Goal: Transaction & Acquisition: Purchase product/service

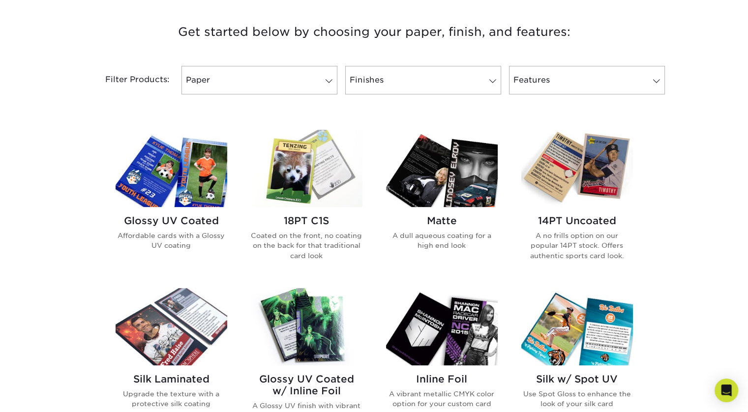
scroll to position [369, 0]
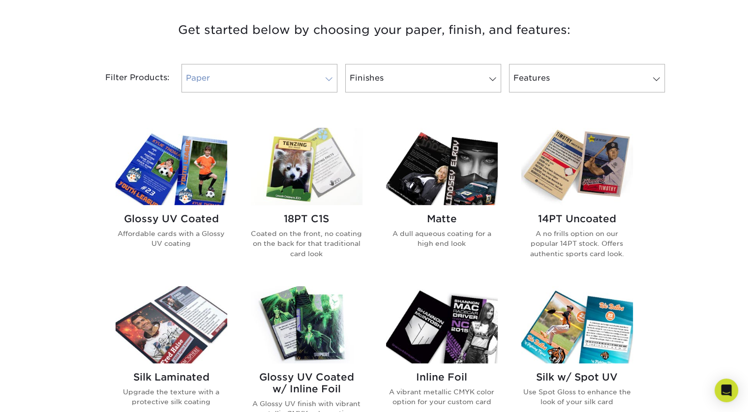
click at [327, 76] on span at bounding box center [329, 79] width 14 height 8
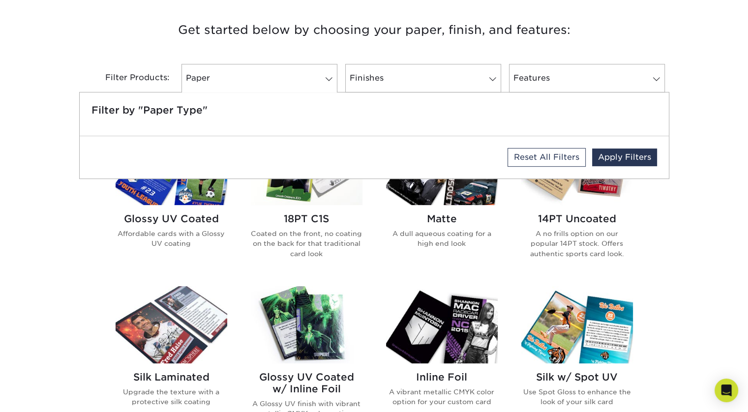
click at [45, 179] on div "Get started below by choosing your paper, finish, and features: Filtered Matche…" at bounding box center [374, 363] width 748 height 734
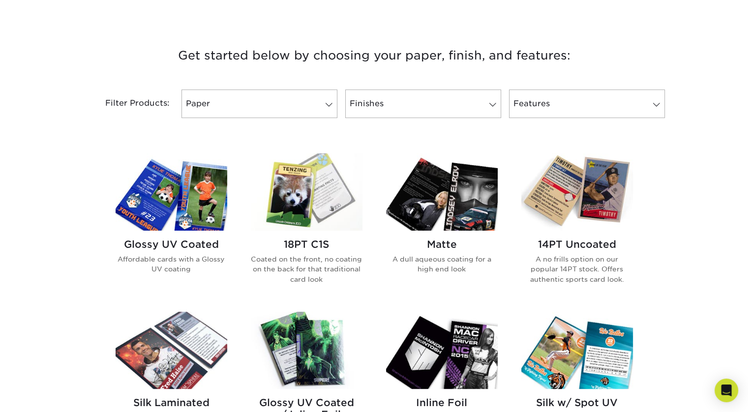
scroll to position [342, 0]
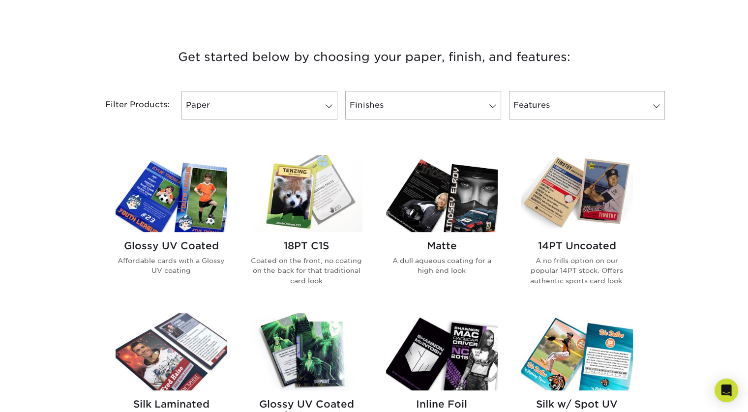
click at [313, 210] on img at bounding box center [307, 193] width 112 height 77
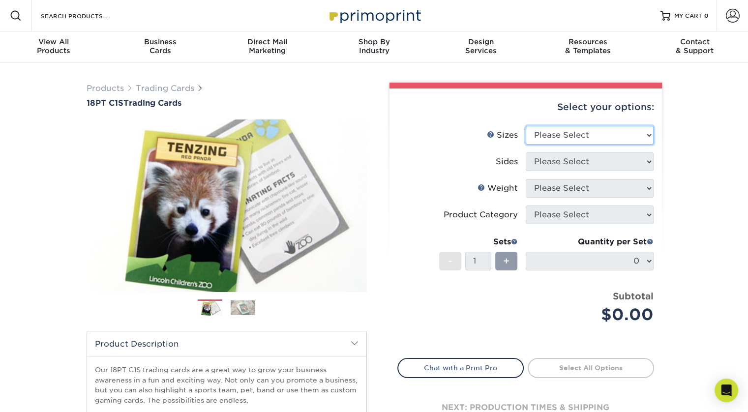
click at [634, 135] on select "Please Select 2.5" x 3.5"" at bounding box center [590, 135] width 128 height 19
select select "2.50x3.50"
click at [526, 126] on select "Please Select 2.5" x 3.5"" at bounding box center [590, 135] width 128 height 19
click at [620, 165] on select "Please Select Print Both Sides Print Front Only" at bounding box center [590, 161] width 128 height 19
select select "13abbda7-1d64-4f25-8bb2-c179b224825d"
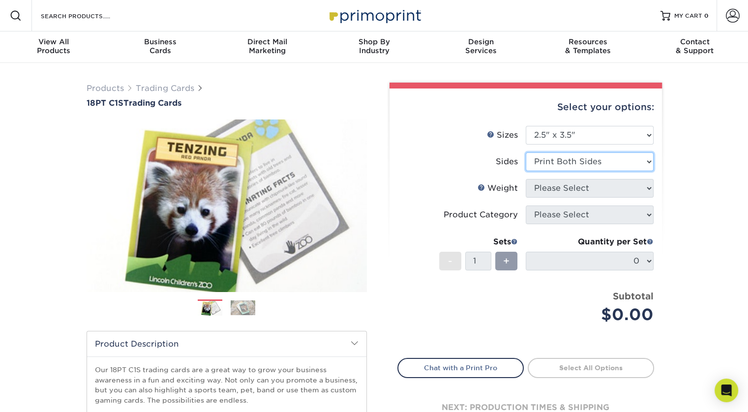
click at [526, 152] on select "Please Select Print Both Sides Print Front Only" at bounding box center [590, 161] width 128 height 19
click at [613, 192] on select "Please Select 18PT C1S" at bounding box center [590, 188] width 128 height 19
select select "18PTC1S"
click at [526, 179] on select "Please Select 18PT C1S" at bounding box center [590, 188] width 128 height 19
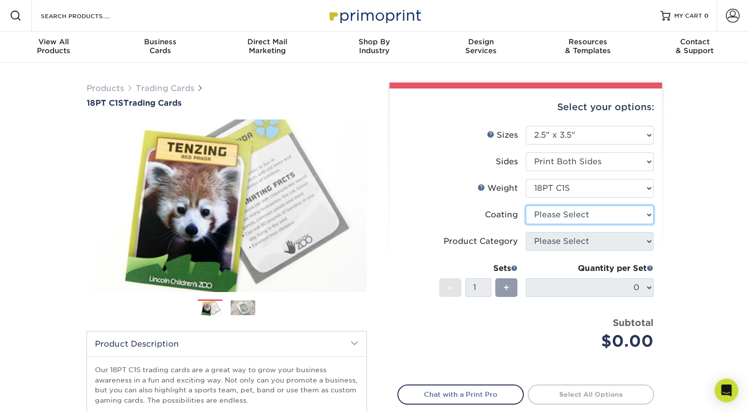
click at [611, 214] on select at bounding box center [590, 215] width 128 height 19
click at [526, 206] on select at bounding box center [590, 215] width 128 height 19
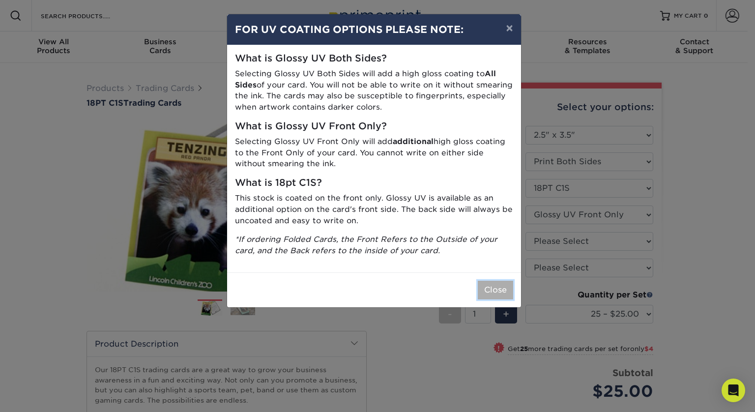
click at [494, 289] on button "Close" at bounding box center [495, 290] width 35 height 19
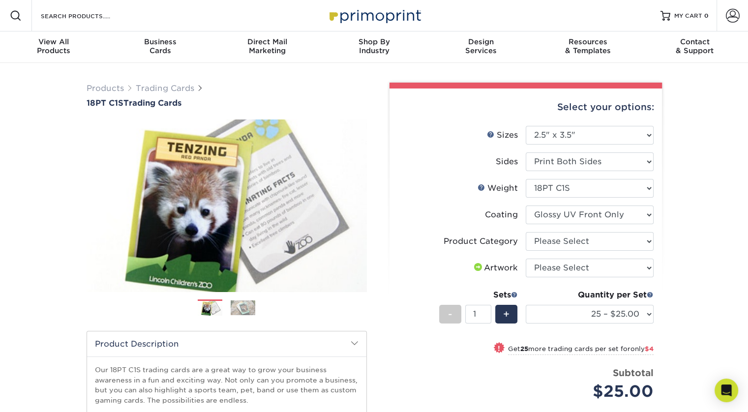
click at [494, 289] on div "Sets" at bounding box center [478, 295] width 79 height 12
click at [642, 210] on select at bounding box center [590, 215] width 128 height 19
select select "3e7618de-abca-4bda-9f97-8b9129e913d8"
click at [526, 206] on select at bounding box center [590, 215] width 128 height 19
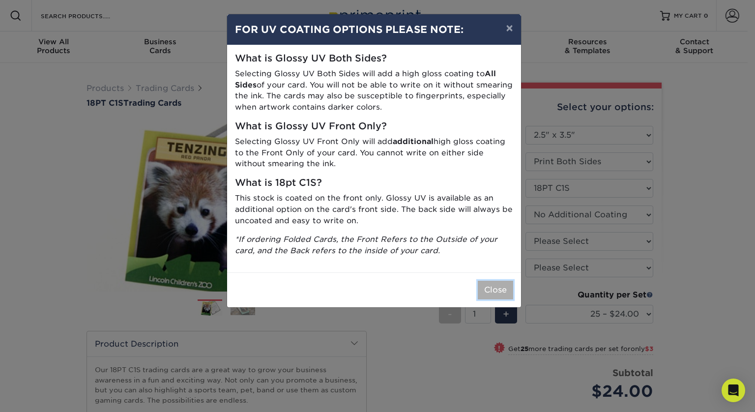
click at [498, 289] on button "Close" at bounding box center [495, 290] width 35 height 19
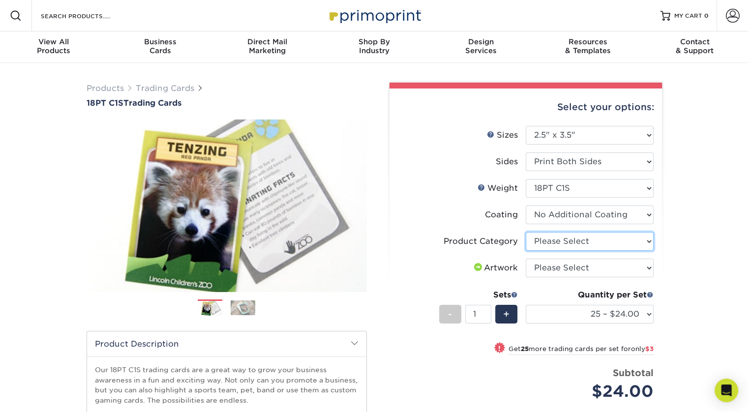
click at [637, 240] on select "Please Select Trading Cards" at bounding box center [590, 241] width 128 height 19
select select "c2f9bce9-36c2-409d-b101-c29d9d031e18"
click at [526, 232] on select "Please Select Trading Cards" at bounding box center [590, 241] width 128 height 19
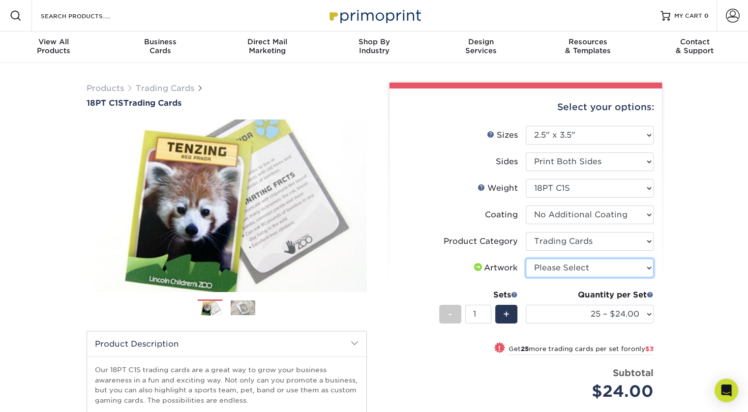
click at [634, 265] on select "Please Select I will upload files I need a design - $100" at bounding box center [590, 268] width 128 height 19
select select "upload"
click at [526, 259] on select "Please Select I will upload files I need a design - $100" at bounding box center [590, 268] width 128 height 19
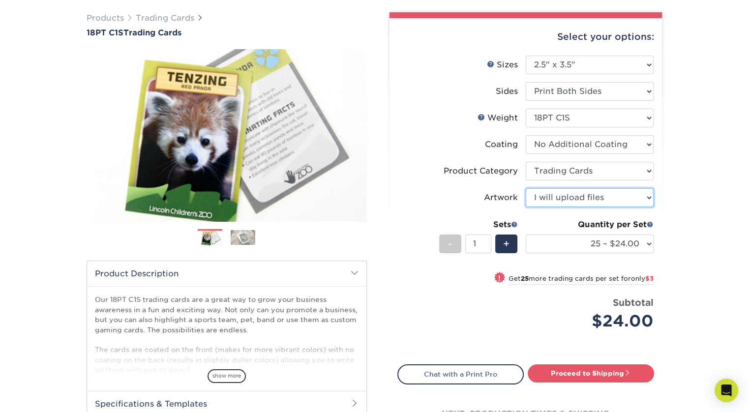
scroll to position [69, 0]
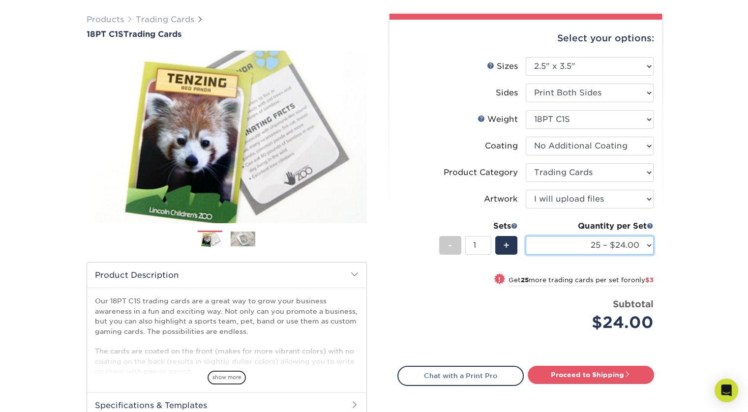
click at [636, 251] on select "25 – $24.00 50 – $27.00 75 – $35.00 100 – $39.00 250 – $45.00 500 – $55.00 1000…" at bounding box center [590, 245] width 128 height 19
select select "50 – $27.00"
click at [526, 236] on select "25 – $24.00 50 – $27.00 75 – $35.00 100 – $39.00 250 – $45.00 500 – $55.00 1000…" at bounding box center [590, 245] width 128 height 19
click at [698, 148] on div "Products Trading Cards 18PT C1S Trading Cards Previous Next show more" at bounding box center [374, 251] width 748 height 515
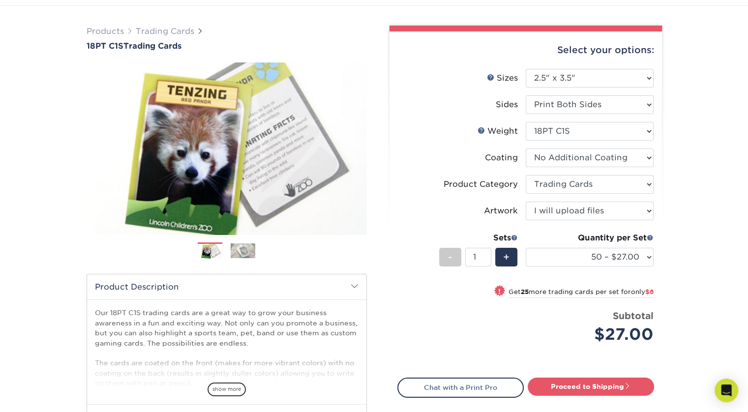
scroll to position [53, 0]
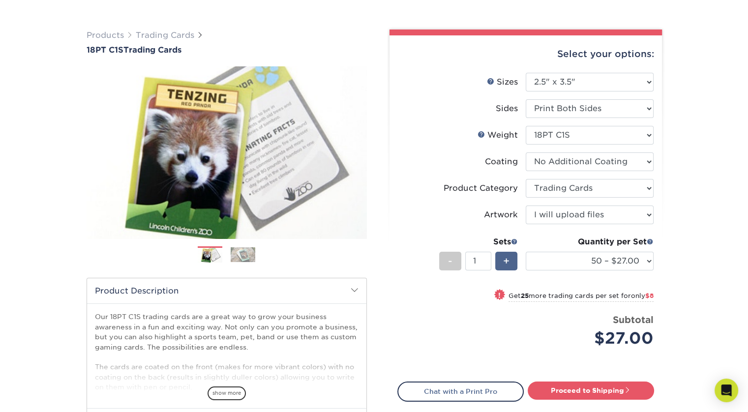
click at [503, 258] on span "+" at bounding box center [506, 261] width 6 height 15
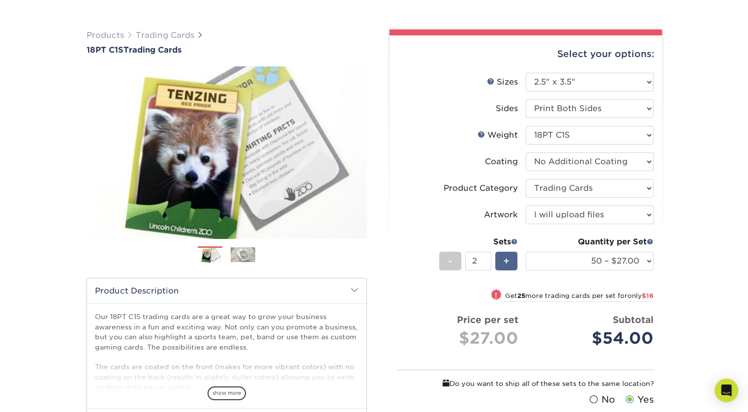
click at [503, 258] on span "+" at bounding box center [506, 261] width 6 height 15
type input "4"
click at [631, 271] on div "Quantity per Set 25 – $24.00 50 – $27.00 75 – $35.00 100 – $39.00 250 – $45.00 …" at bounding box center [590, 259] width 128 height 46
click at [639, 256] on select "25 – $24.00 50 – $27.00 75 – $35.00 100 – $39.00 250 – $45.00 500 – $55.00 1000…" at bounding box center [590, 261] width 128 height 19
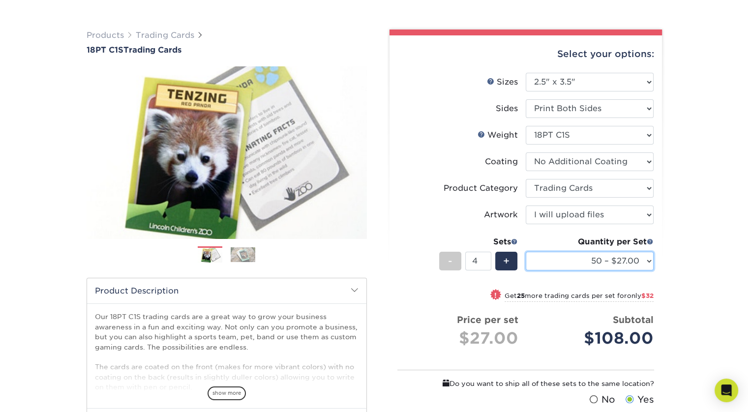
select select "25 – $24.00"
click at [526, 252] on select "25 – $24.00 50 – $27.00 75 – $35.00 100 – $39.00 250 – $45.00 500 – $55.00 1000…" at bounding box center [590, 261] width 128 height 19
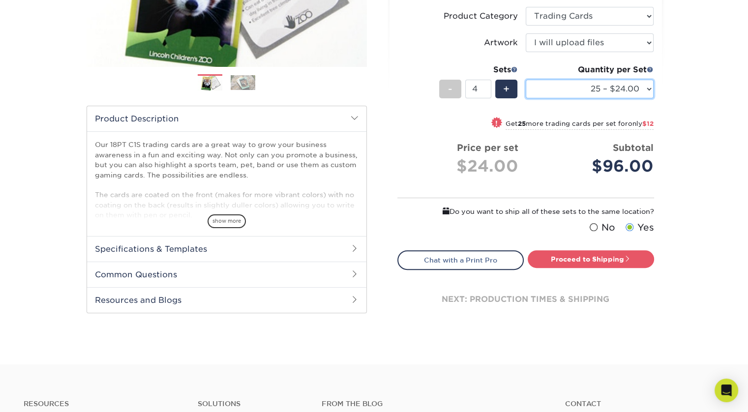
scroll to position [226, 0]
click at [334, 244] on h2 "Specifications & Templates" at bounding box center [226, 249] width 279 height 26
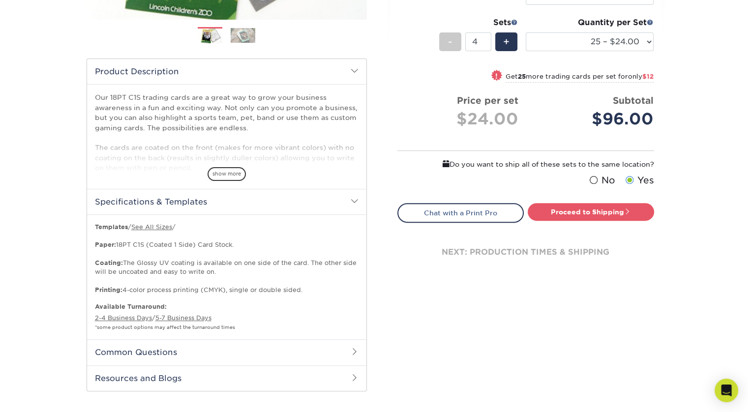
scroll to position [275, 0]
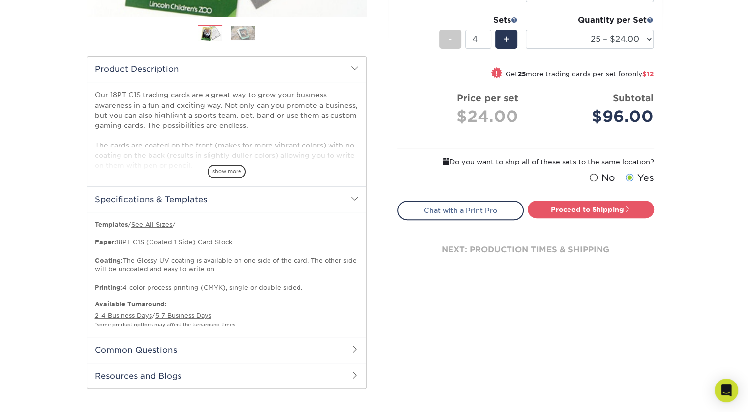
click at [327, 342] on h2 "Common Questions" at bounding box center [226, 350] width 279 height 26
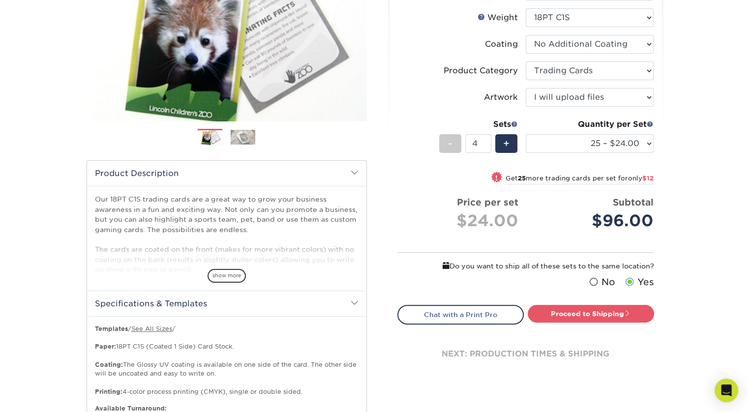
scroll to position [165, 0]
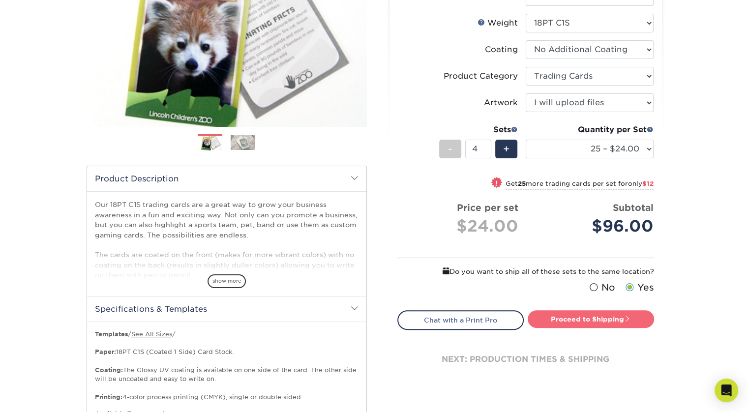
click at [602, 318] on link "Proceed to Shipping" at bounding box center [591, 319] width 126 height 18
type input "Set 1"
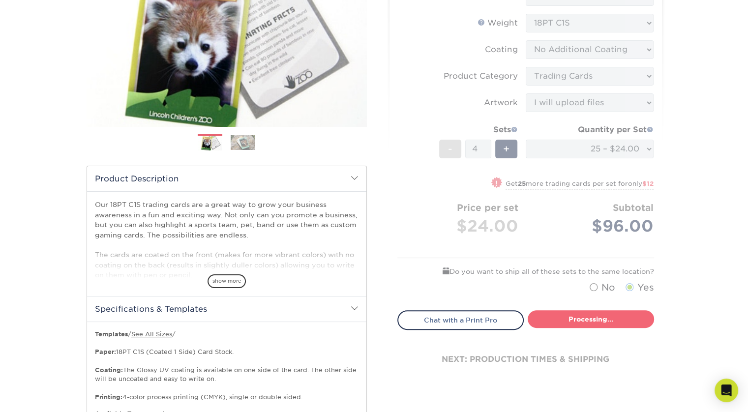
select select "93496b82-97d9-442a-849d-a6c043c823b6"
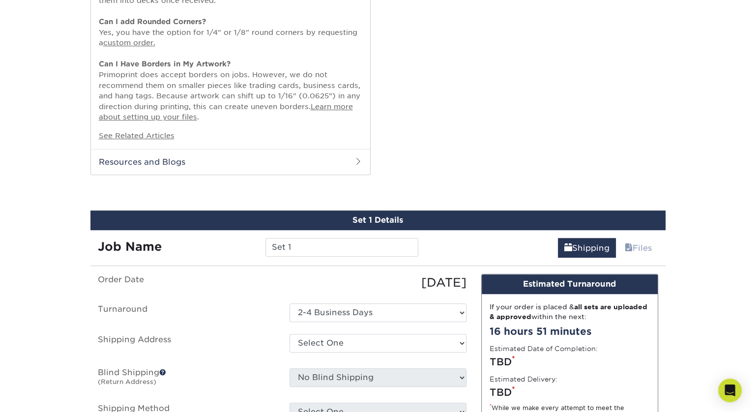
scroll to position [830, 0]
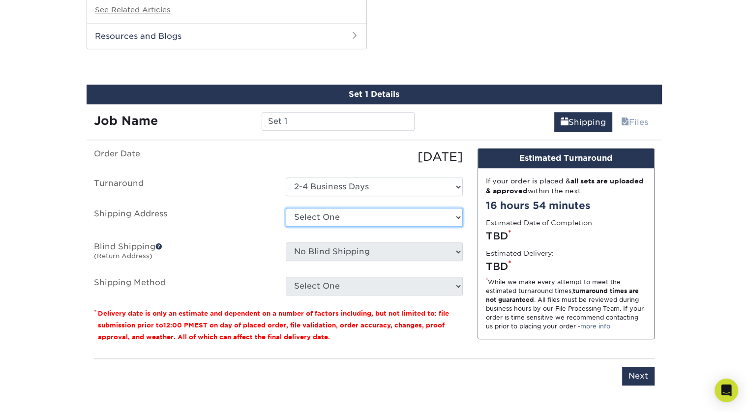
click at [413, 217] on select "Select One + Add New Address - Login" at bounding box center [374, 217] width 177 height 19
select select "newaddress"
click at [286, 208] on select "Select One + Add New Address - Login" at bounding box center [374, 217] width 177 height 19
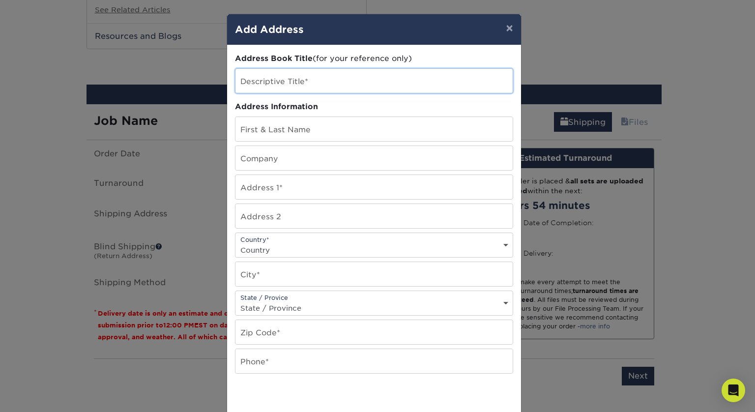
click at [334, 90] on input "text" at bounding box center [374, 81] width 277 height 24
type input "S"
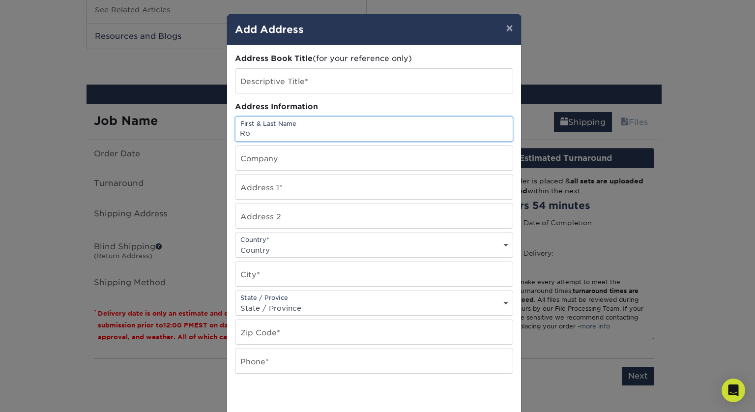
type input "Rob McMurtrie"
type input "359 North 84th Street"
select select "US"
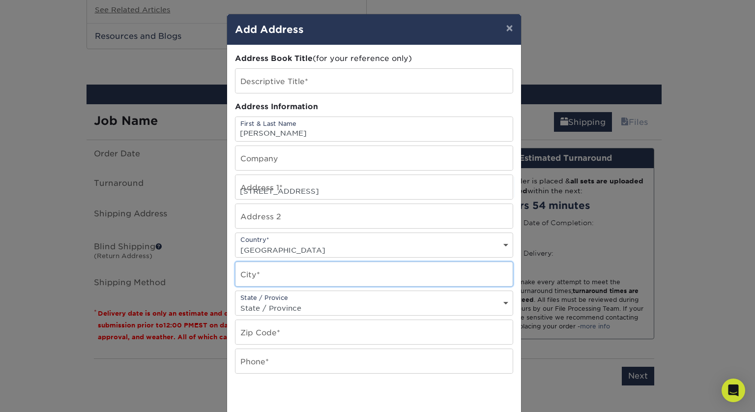
type input "Seattle"
select select "WA"
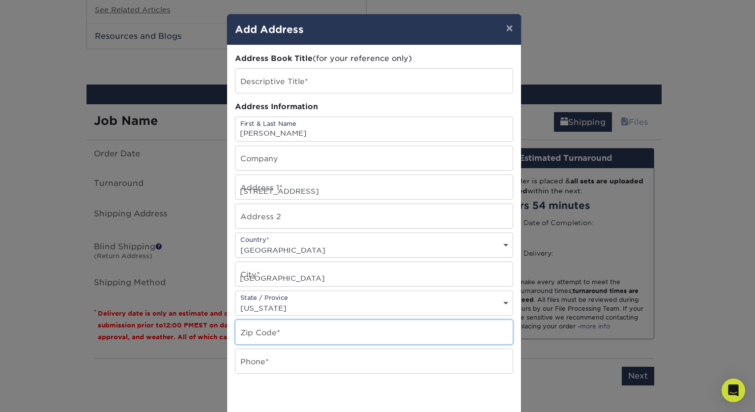
type input "98103"
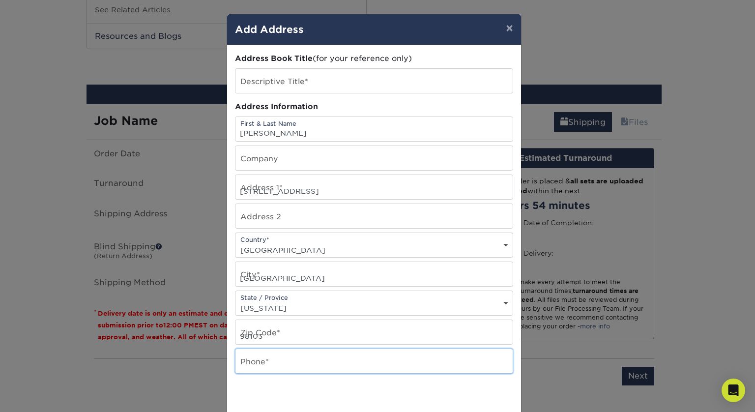
type input "2067151033"
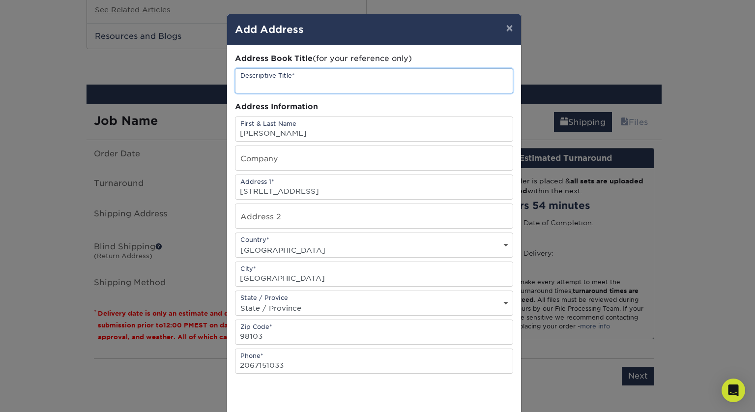
click at [304, 84] on input "text" at bounding box center [374, 81] width 277 height 24
type input "S"
type input "o"
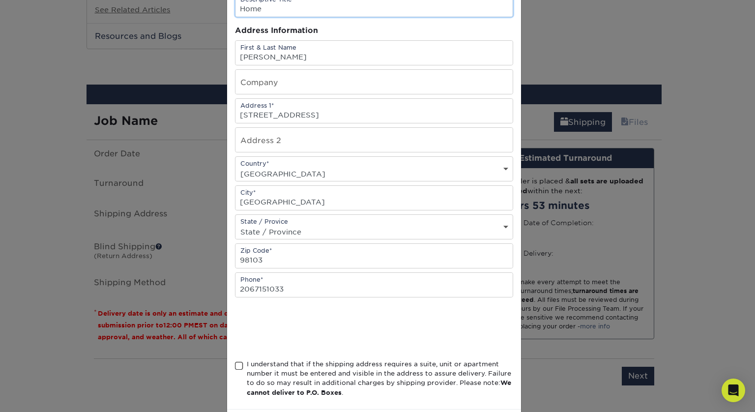
scroll to position [119, 0]
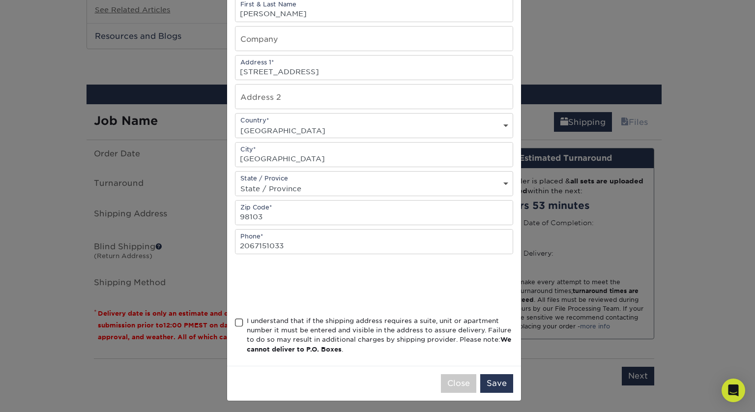
type input "Home"
click at [235, 319] on span at bounding box center [239, 322] width 8 height 9
click at [0, 0] on input "I understand that if the shipping address requires a suite, unit or apartment n…" at bounding box center [0, 0] width 0 height 0
click at [499, 382] on button "Save" at bounding box center [496, 383] width 33 height 19
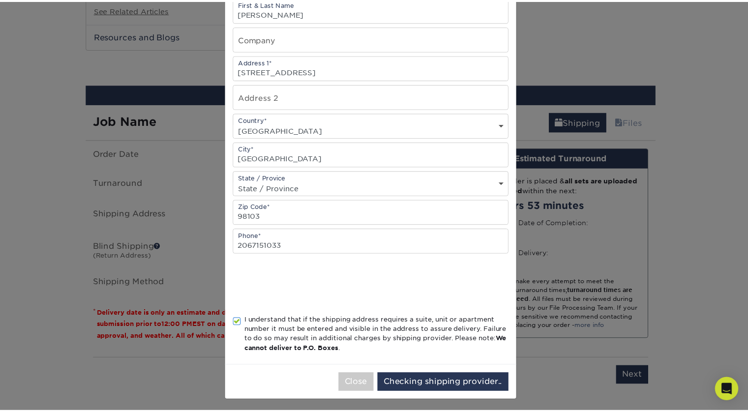
scroll to position [0, 0]
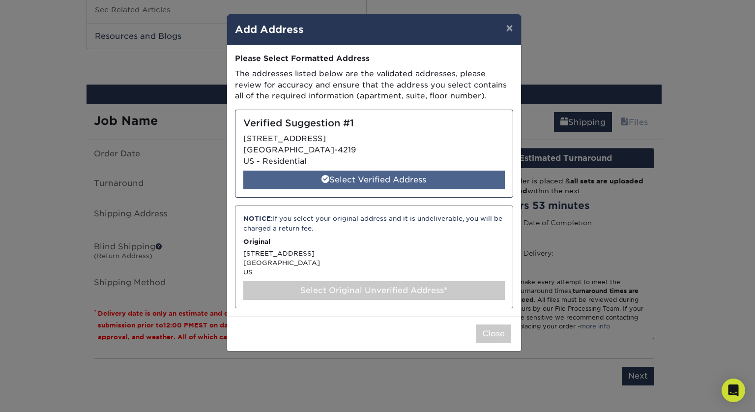
click at [387, 180] on div "Select Verified Address" at bounding box center [374, 180] width 262 height 19
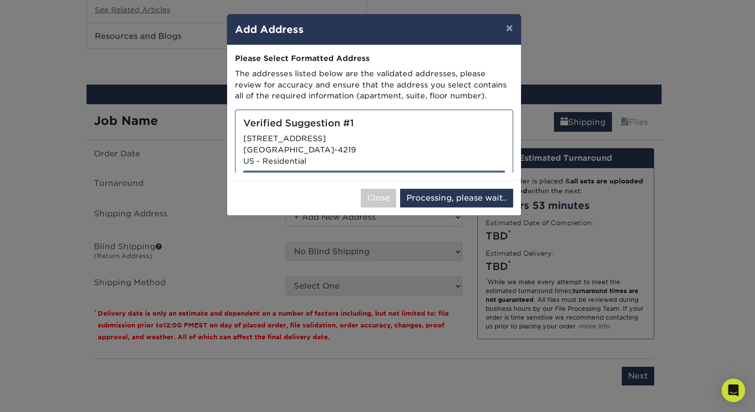
select select "285353"
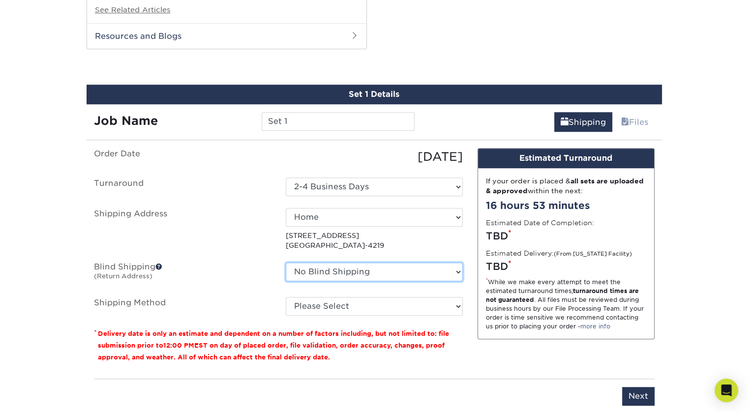
click at [448, 269] on select "No Blind Shipping + Add New Address" at bounding box center [374, 272] width 177 height 19
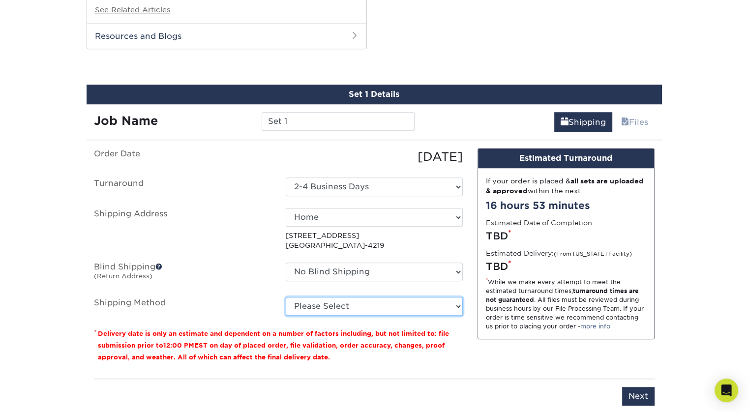
click at [447, 305] on select "Please Select Ground Shipping (+$23.93) 3 Day Shipping Service (+$29.99) 2 Day …" at bounding box center [374, 306] width 177 height 19
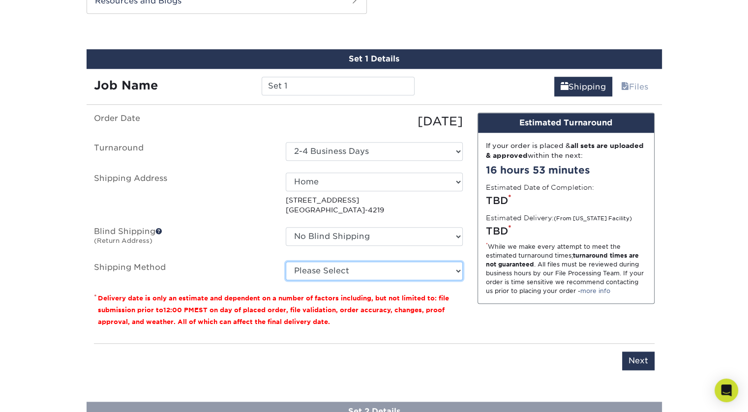
scroll to position [867, 0]
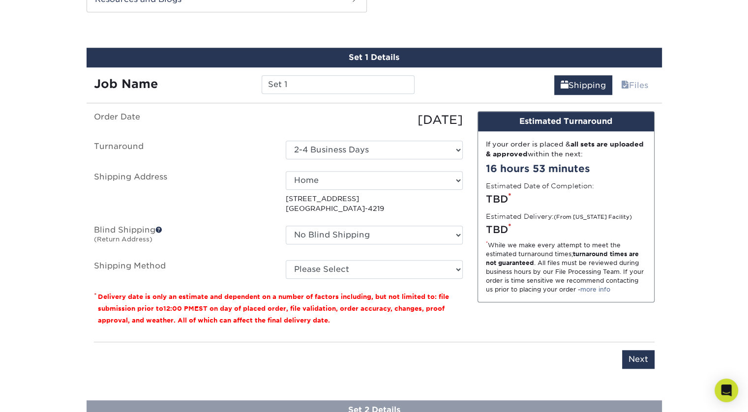
click at [447, 257] on ul "Order Date 08/22/2025 Turnaround Select One 2-4 Business Days Shipping Address …" at bounding box center [278, 195] width 369 height 168
click at [447, 260] on select "Please Select Ground Shipping (+$23.93) 3 Day Shipping Service (+$29.99) 2 Day …" at bounding box center [374, 269] width 177 height 19
select select "03"
click at [286, 260] on select "Please Select Ground Shipping (+$23.93) 3 Day Shipping Service (+$29.99) 2 Day …" at bounding box center [374, 269] width 177 height 19
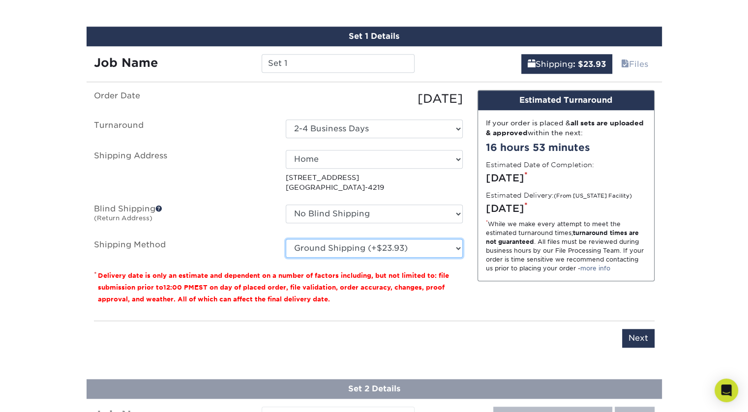
scroll to position [886, 0]
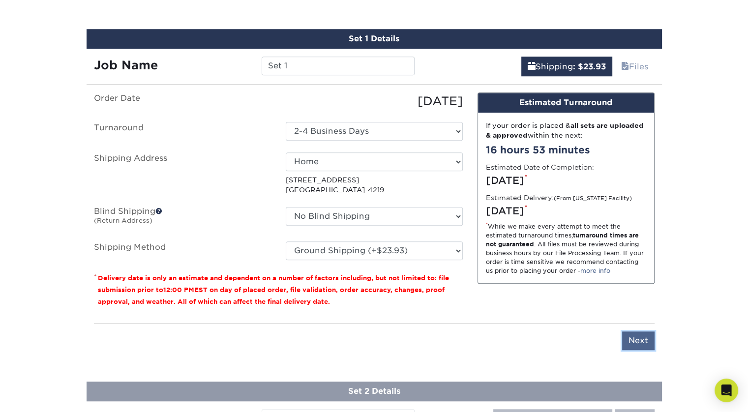
click at [635, 337] on input "Next" at bounding box center [638, 340] width 32 height 19
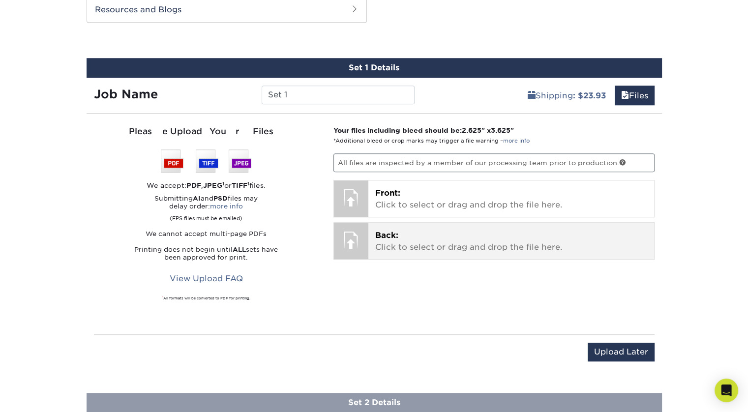
scroll to position [856, 0]
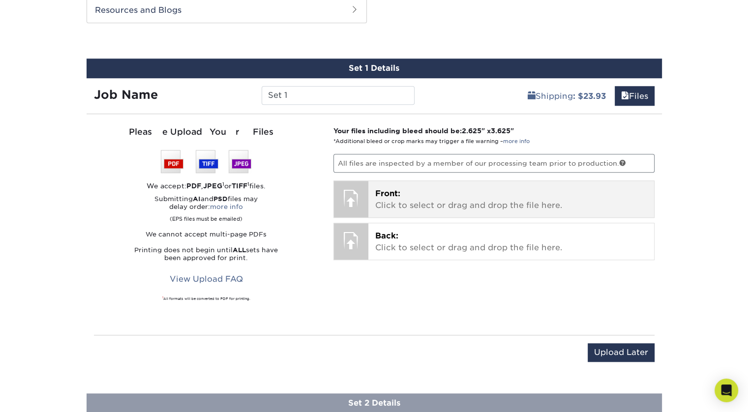
click at [431, 205] on p "Front: Click to select or drag and drop the file here." at bounding box center [511, 200] width 272 height 24
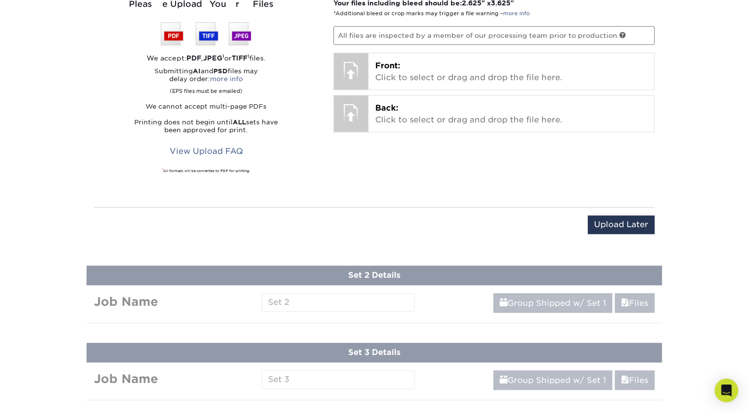
scroll to position [984, 0]
click at [620, 217] on input "Upload Later" at bounding box center [621, 224] width 67 height 19
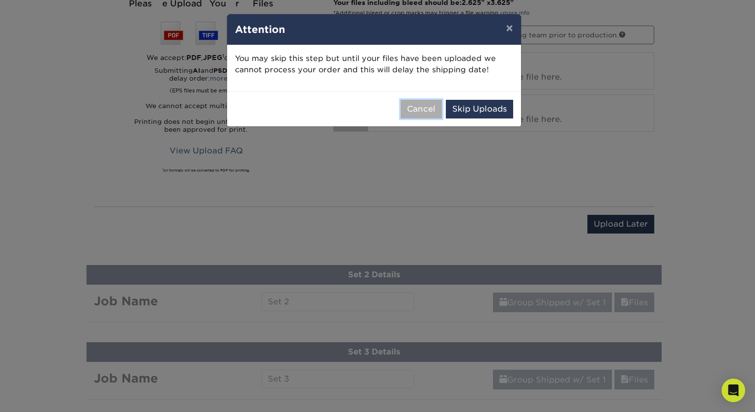
click at [424, 108] on button "Cancel" at bounding box center [421, 109] width 41 height 19
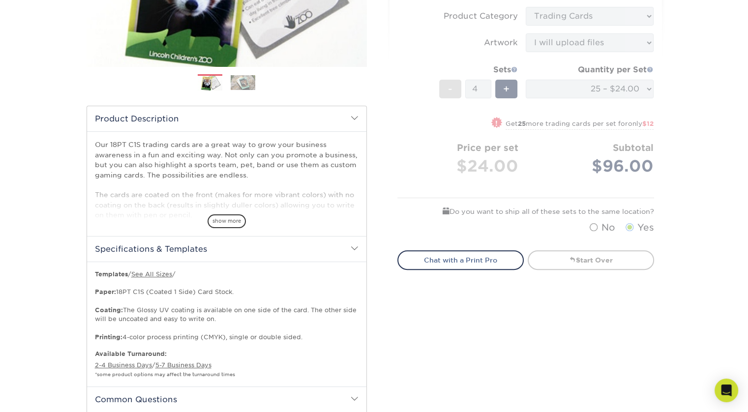
scroll to position [209, 0]
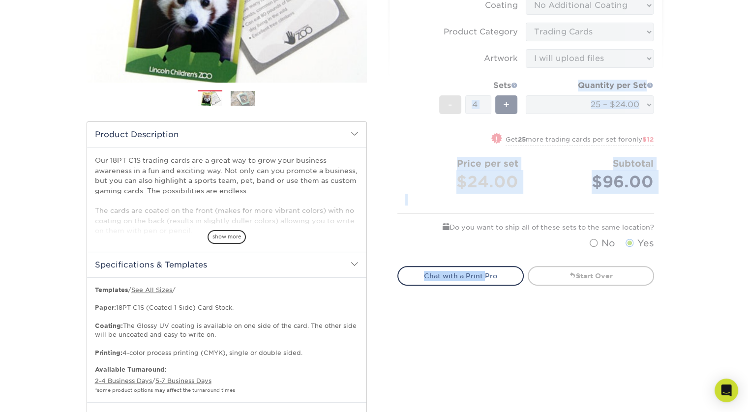
drag, startPoint x: 451, startPoint y: 102, endPoint x: 486, endPoint y: 261, distance: 162.6
click at [486, 261] on div "Select your options: Sizes Help Sizes Please Select 2.5" x 3.5" Sides Please Se…" at bounding box center [525, 86] width 272 height 415
click at [580, 275] on link "Start Over" at bounding box center [591, 276] width 126 height 20
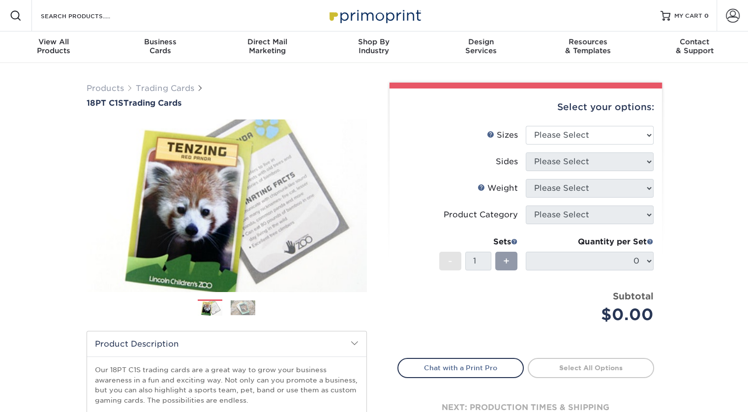
click at [492, 272] on div "+" at bounding box center [504, 263] width 26 height 22
click at [502, 260] on div "+" at bounding box center [506, 261] width 22 height 19
